Goal: Information Seeking & Learning: Learn about a topic

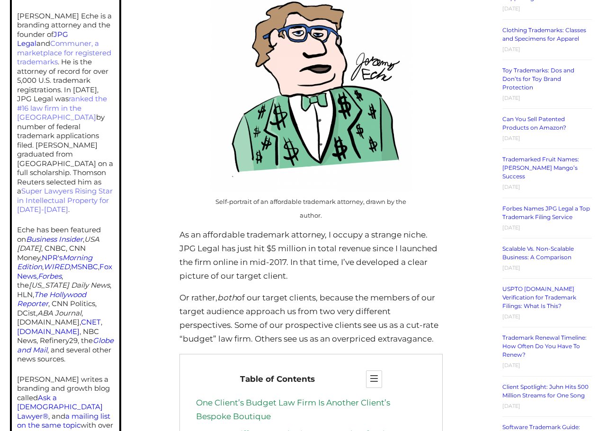
scroll to position [579, 0]
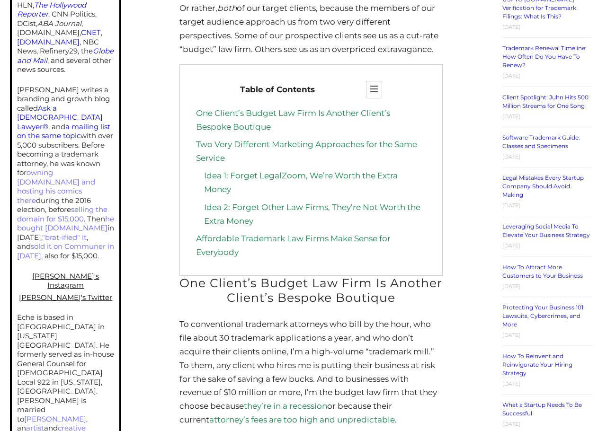
click at [289, 339] on p "To conventional trademark attorneys who bill by the hour, who file about 30 tra…" at bounding box center [310, 372] width 263 height 109
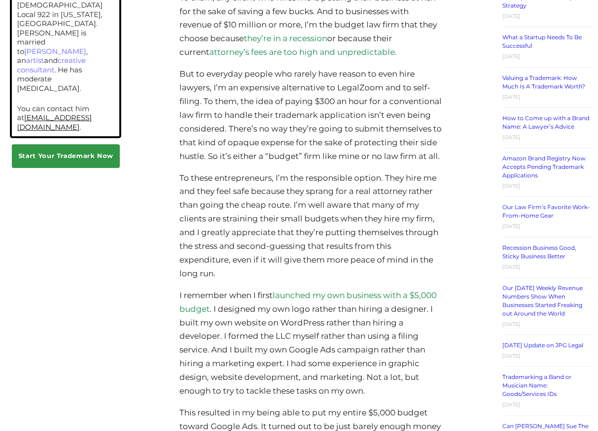
scroll to position [965, 0]
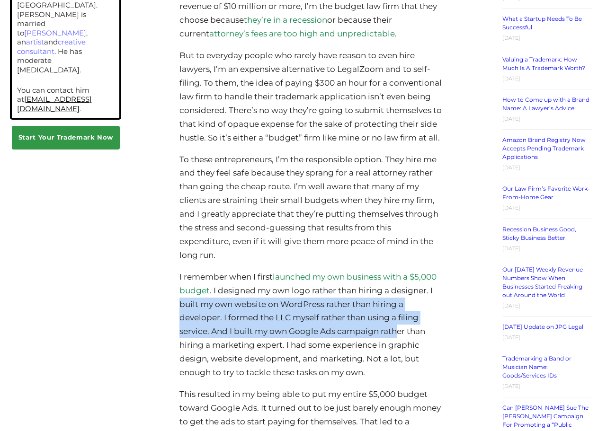
drag, startPoint x: 249, startPoint y: 314, endPoint x: 398, endPoint y: 338, distance: 151.1
click at [398, 338] on p "I remember when I first launched my own business with a $5,000 budget . I desig…" at bounding box center [310, 324] width 263 height 109
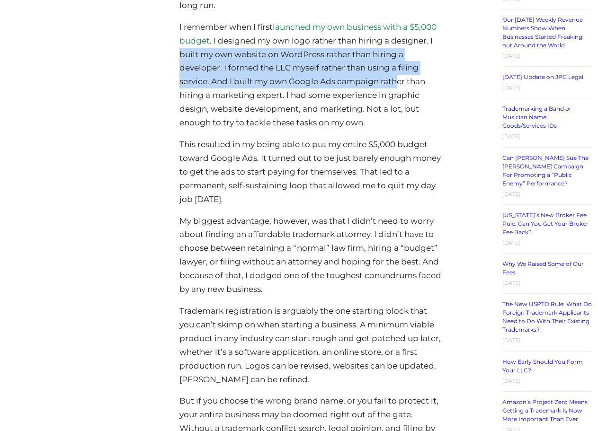
scroll to position [1255, 0]
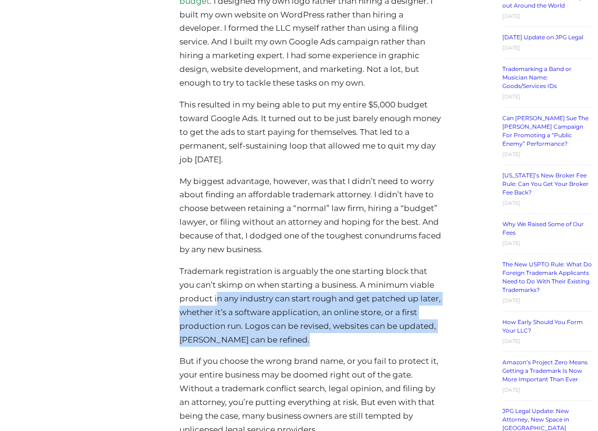
drag, startPoint x: 216, startPoint y: 308, endPoint x: 392, endPoint y: 344, distance: 179.4
click at [392, 344] on p "Trademark registration is arguably the one starting block that you can’t skimp …" at bounding box center [310, 306] width 263 height 82
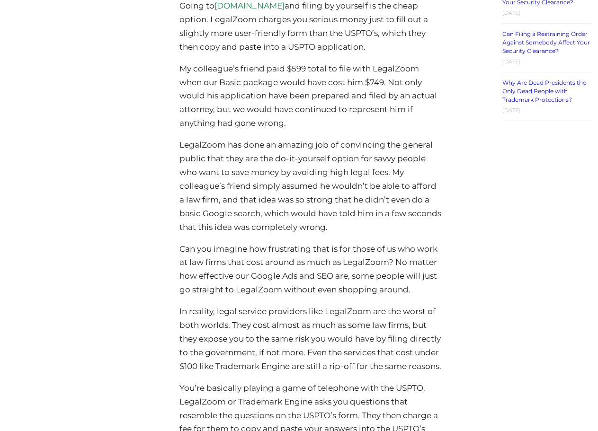
scroll to position [2124, 0]
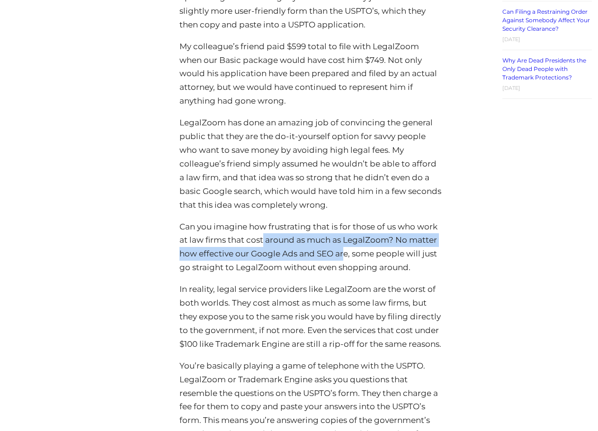
drag, startPoint x: 265, startPoint y: 248, endPoint x: 347, endPoint y: 256, distance: 82.8
click at [347, 256] on p "Can you imagine how frustrating that is for those of us who work at law firms t…" at bounding box center [310, 247] width 263 height 55
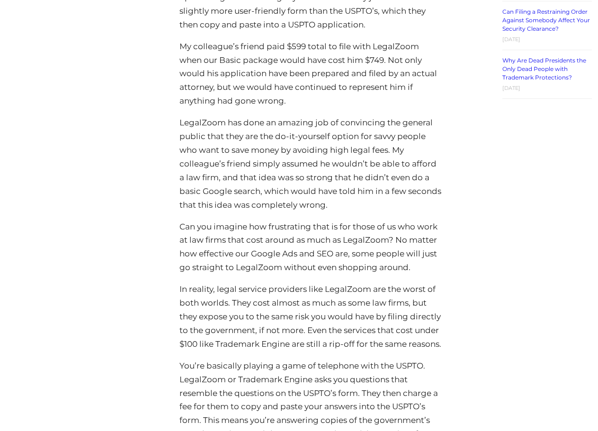
click at [270, 273] on p "Can you imagine how frustrating that is for those of us who work at law firms t…" at bounding box center [310, 247] width 263 height 55
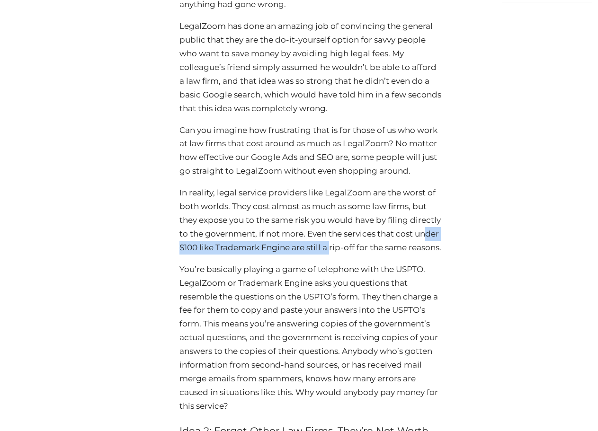
drag, startPoint x: 209, startPoint y: 256, endPoint x: 376, endPoint y: 253, distance: 166.6
click at [376, 253] on p "In reality, legal service providers like LegalZoom are the worst of both worlds…" at bounding box center [310, 220] width 263 height 69
click at [365, 255] on p "In reality, legal service providers like LegalZoom are the worst of both worlds…" at bounding box center [310, 220] width 263 height 69
drag, startPoint x: 344, startPoint y: 241, endPoint x: 306, endPoint y: 260, distance: 42.3
click at [306, 255] on p "In reality, legal service providers like LegalZoom are the worst of both worlds…" at bounding box center [310, 220] width 263 height 69
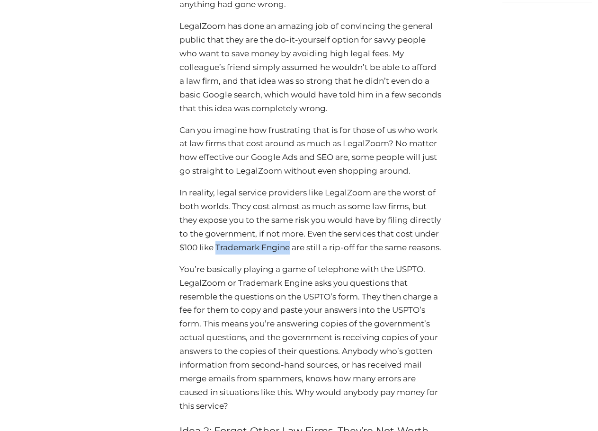
drag, startPoint x: 335, startPoint y: 256, endPoint x: 262, endPoint y: 258, distance: 73.8
click at [262, 255] on p "In reality, legal service providers like LegalZoom are the worst of both worlds…" at bounding box center [310, 220] width 263 height 69
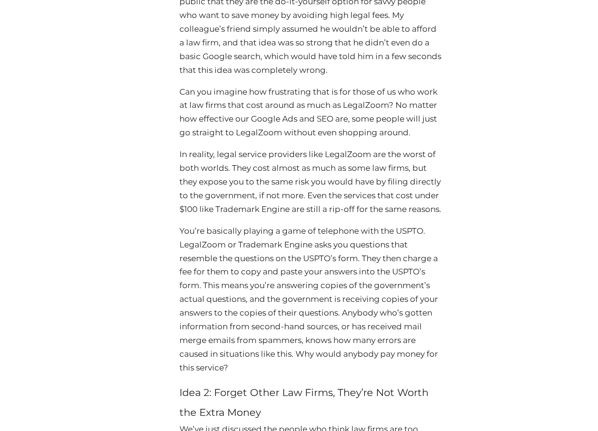
scroll to position [2268, 0]
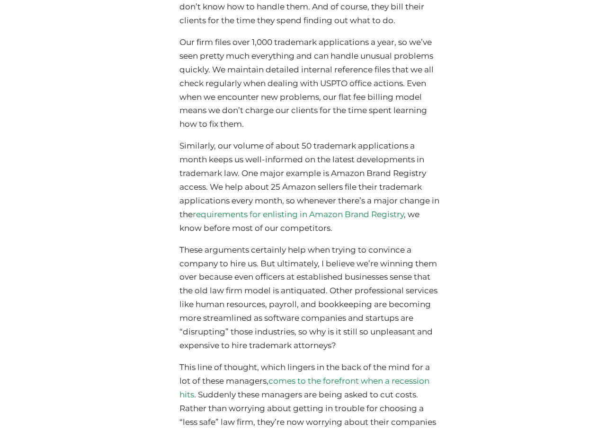
scroll to position [2978, 0]
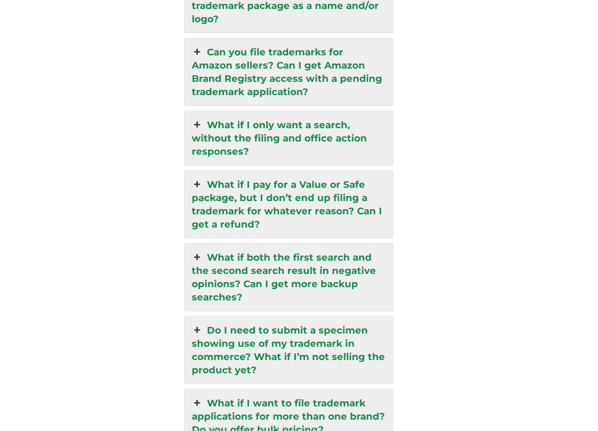
scroll to position [2220, 0]
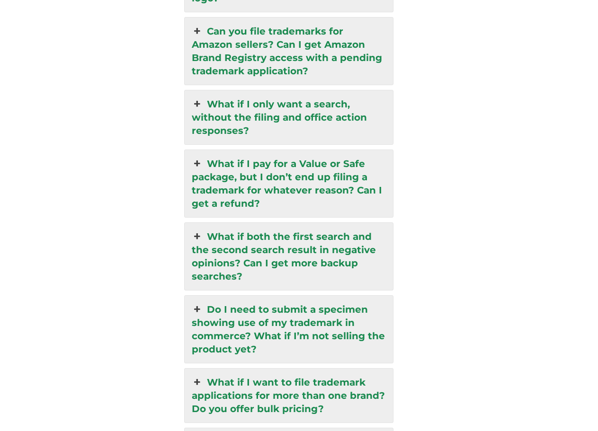
click at [198, 303] on icon at bounding box center [197, 309] width 10 height 13
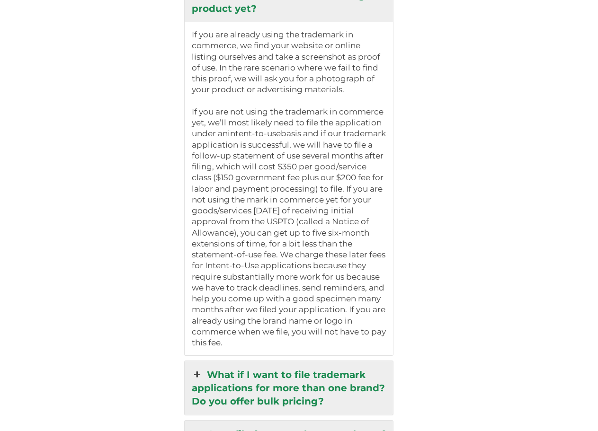
scroll to position [2341, 0]
